Goal: Task Accomplishment & Management: Use online tool/utility

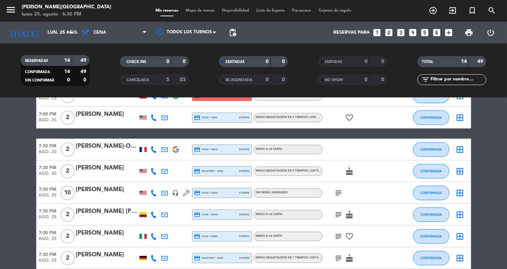
scroll to position [223, 0]
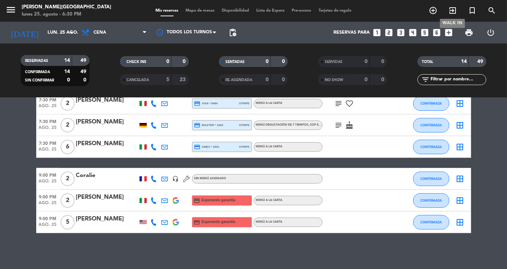
click at [456, 9] on icon "exit_to_app" at bounding box center [453, 10] width 9 height 9
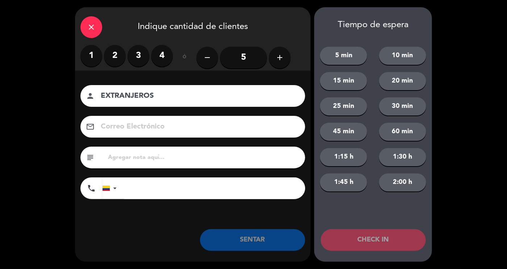
type input "EXTRANJEROS"
click at [111, 61] on label "2" at bounding box center [115, 56] width 22 height 22
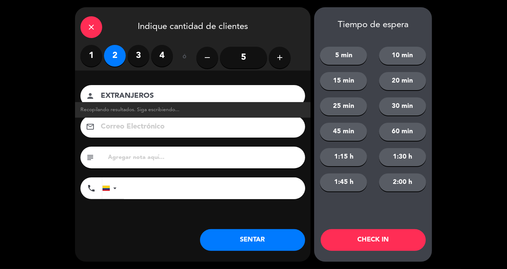
click at [243, 245] on button "SENTAR" at bounding box center [252, 241] width 105 height 22
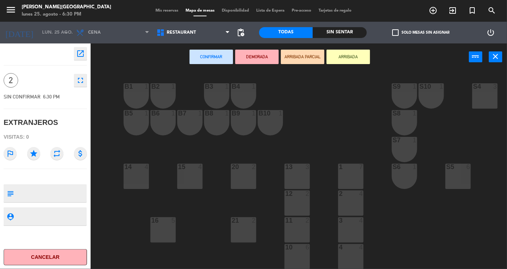
click at [187, 174] on div "15 4" at bounding box center [189, 176] width 25 height 25
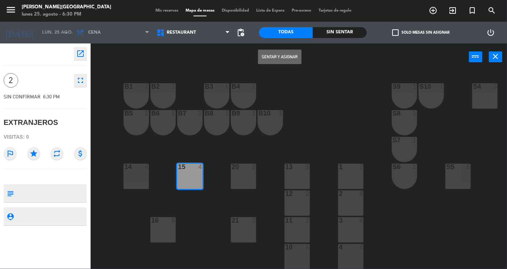
click at [270, 59] on button "Sentar y Asignar" at bounding box center [280, 57] width 44 height 15
